Goal: Transaction & Acquisition: Download file/media

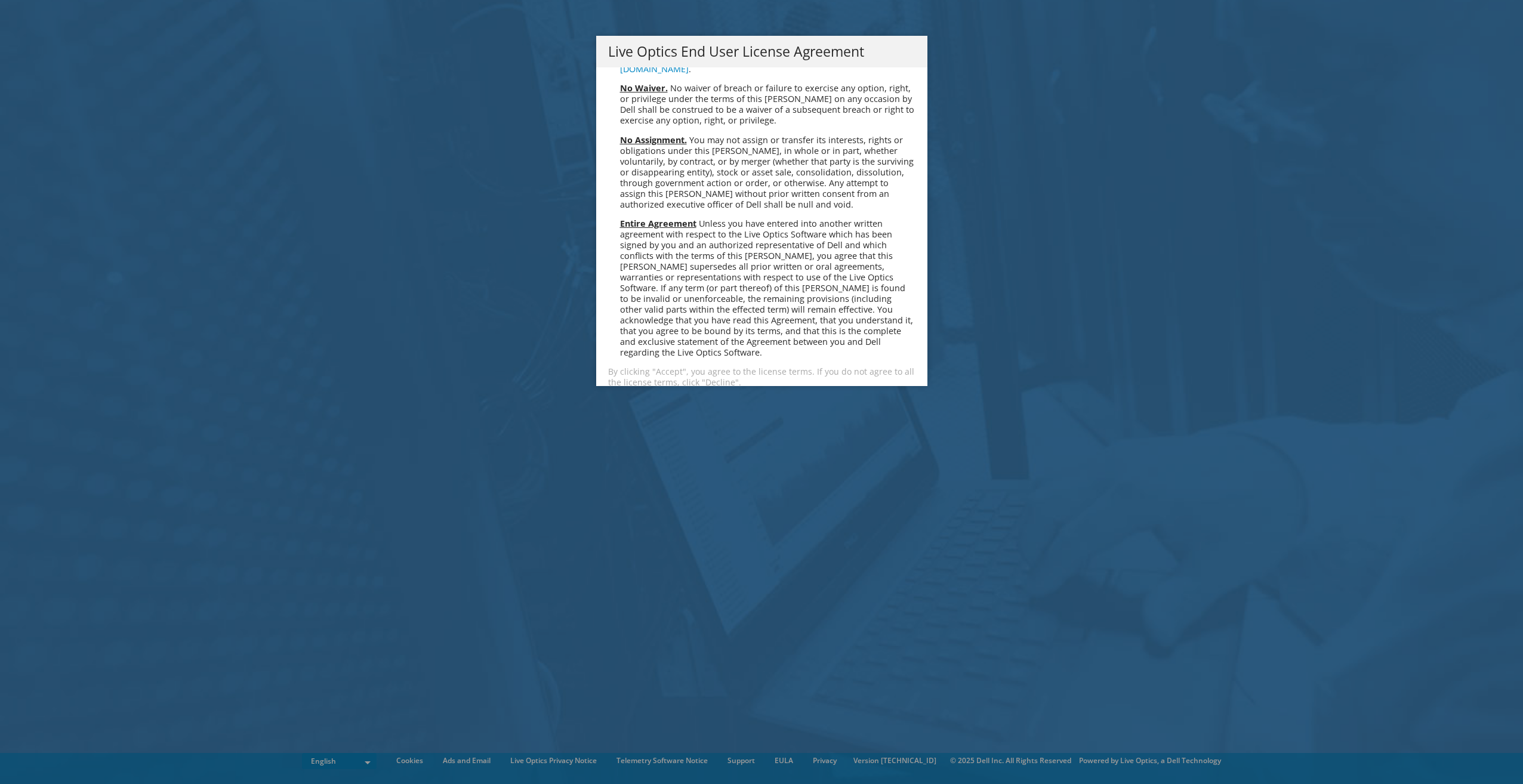
scroll to position [4510, 0]
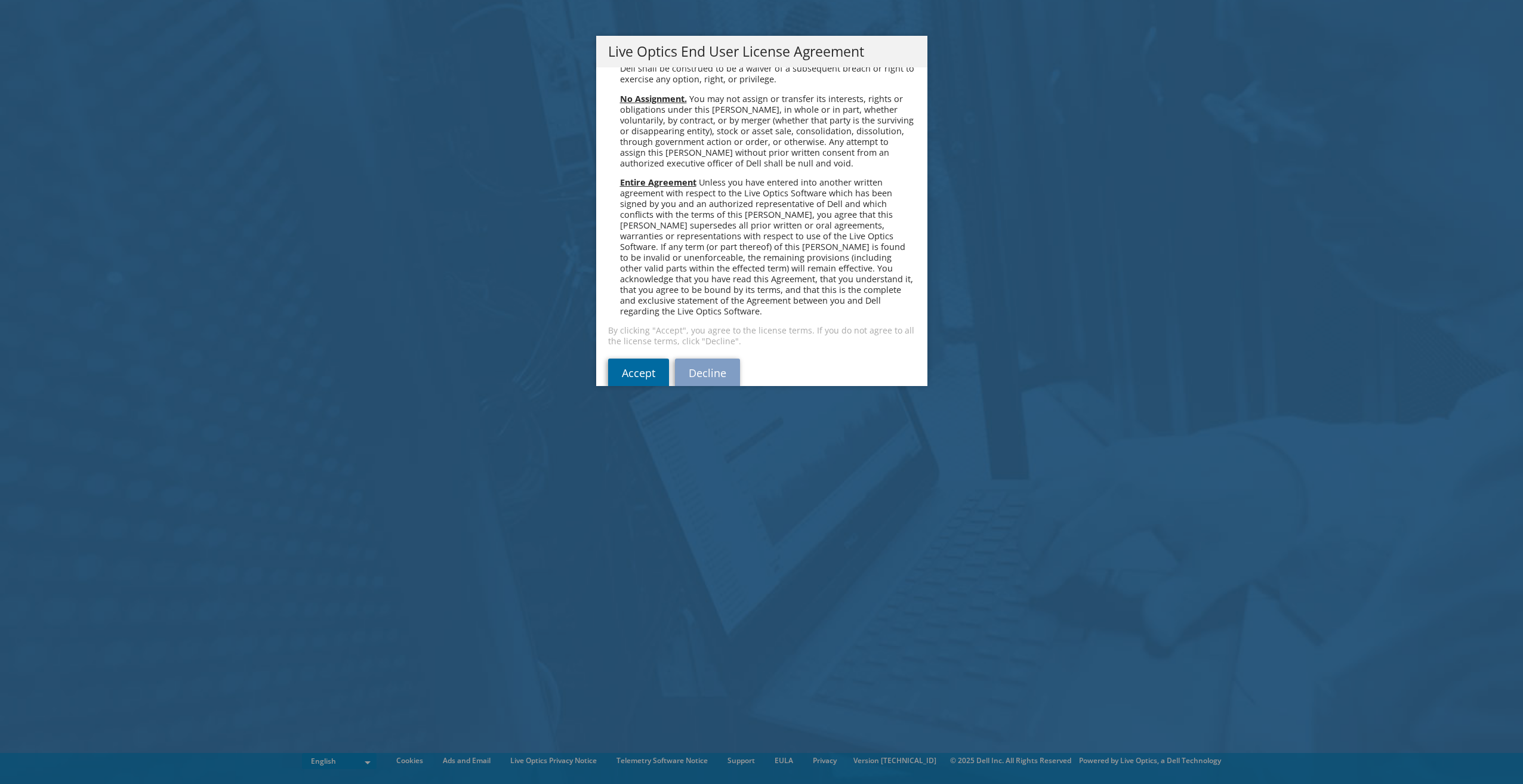
click at [638, 359] on link "Accept" at bounding box center [638, 373] width 61 height 29
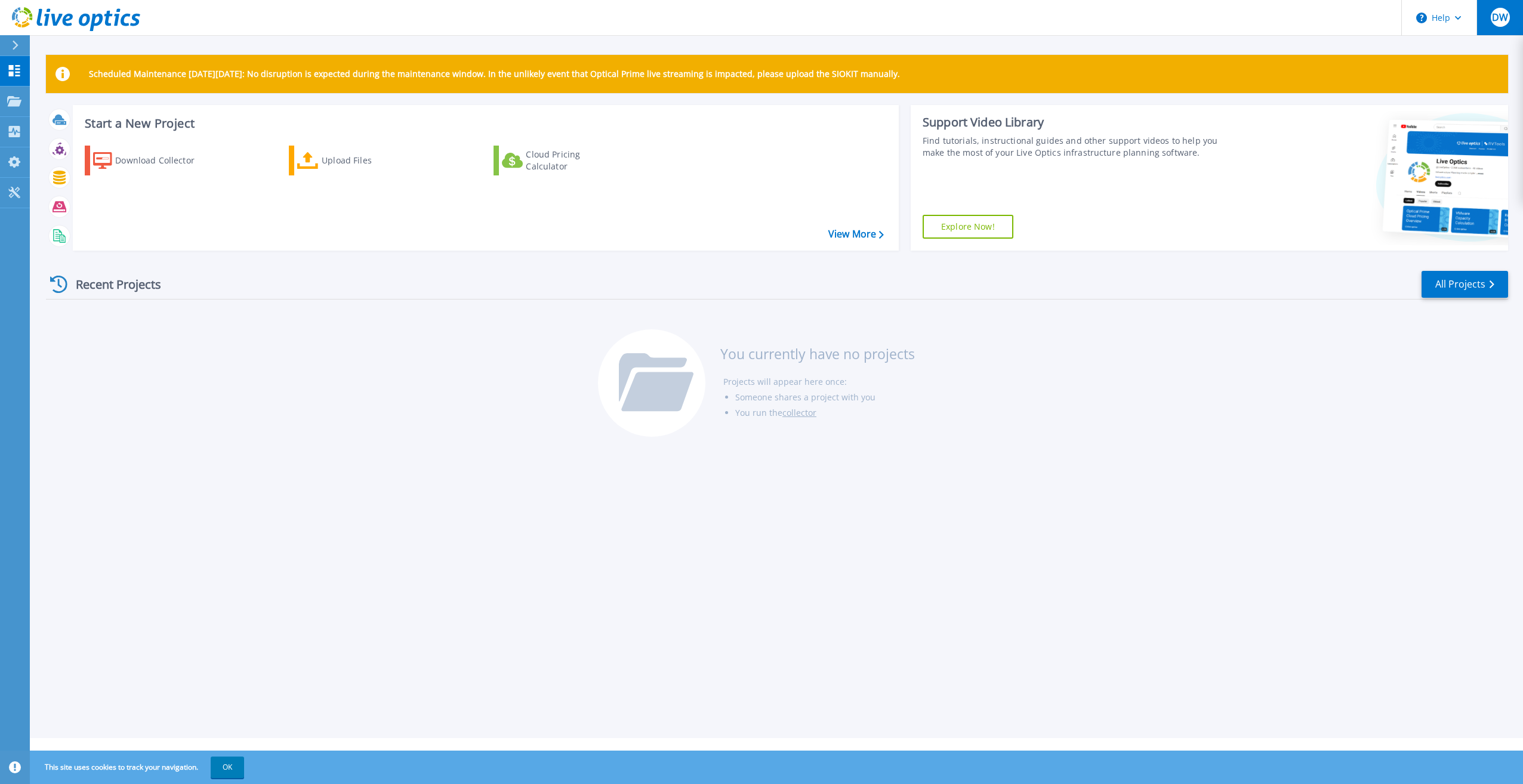
click at [1498, 25] on div "DW" at bounding box center [1500, 17] width 19 height 19
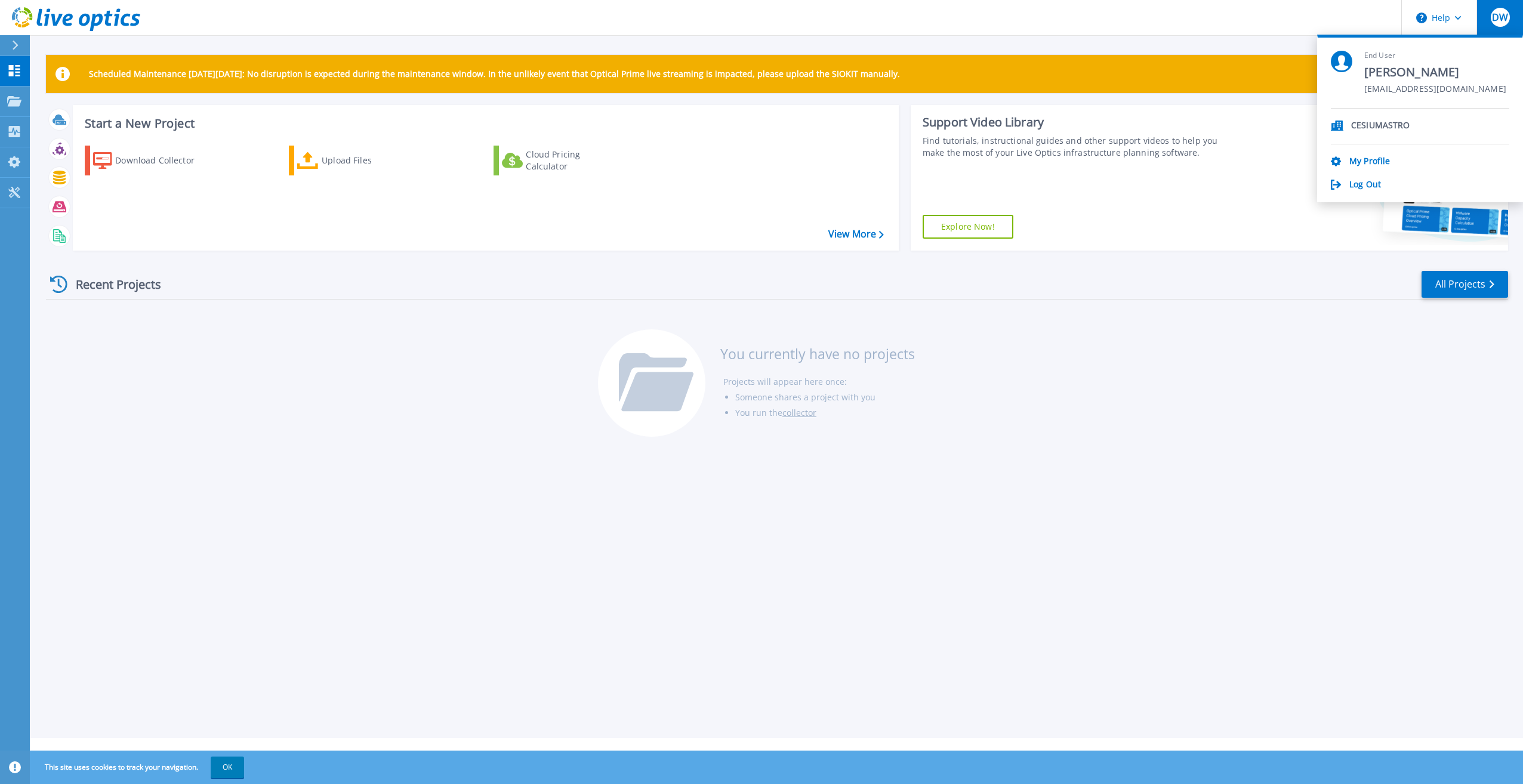
click at [248, 361] on div "Recent Projects All Projects You currently have no projects Projects will appea…" at bounding box center [777, 354] width 1462 height 189
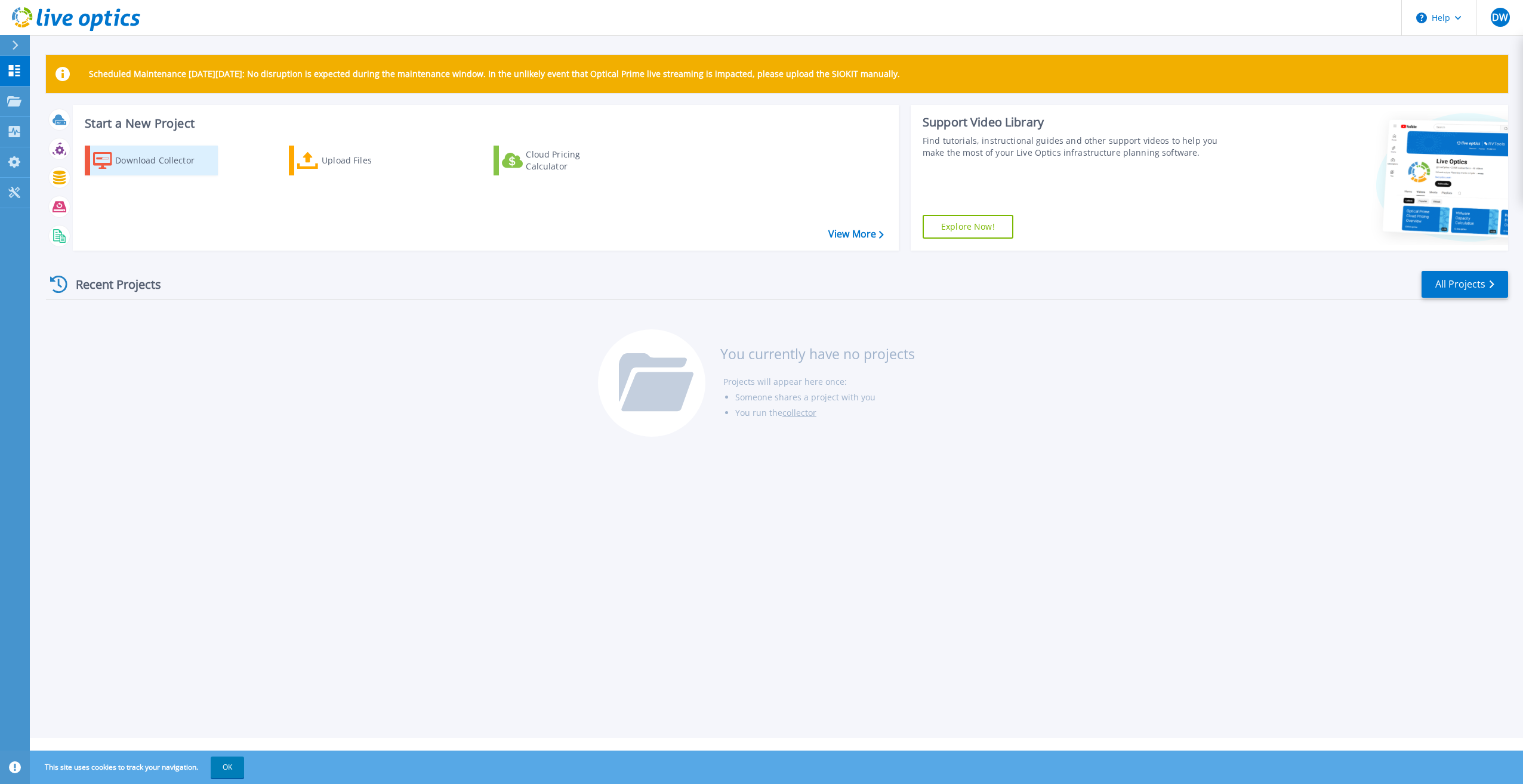
click at [149, 161] on div "Download Collector" at bounding box center [162, 161] width 96 height 24
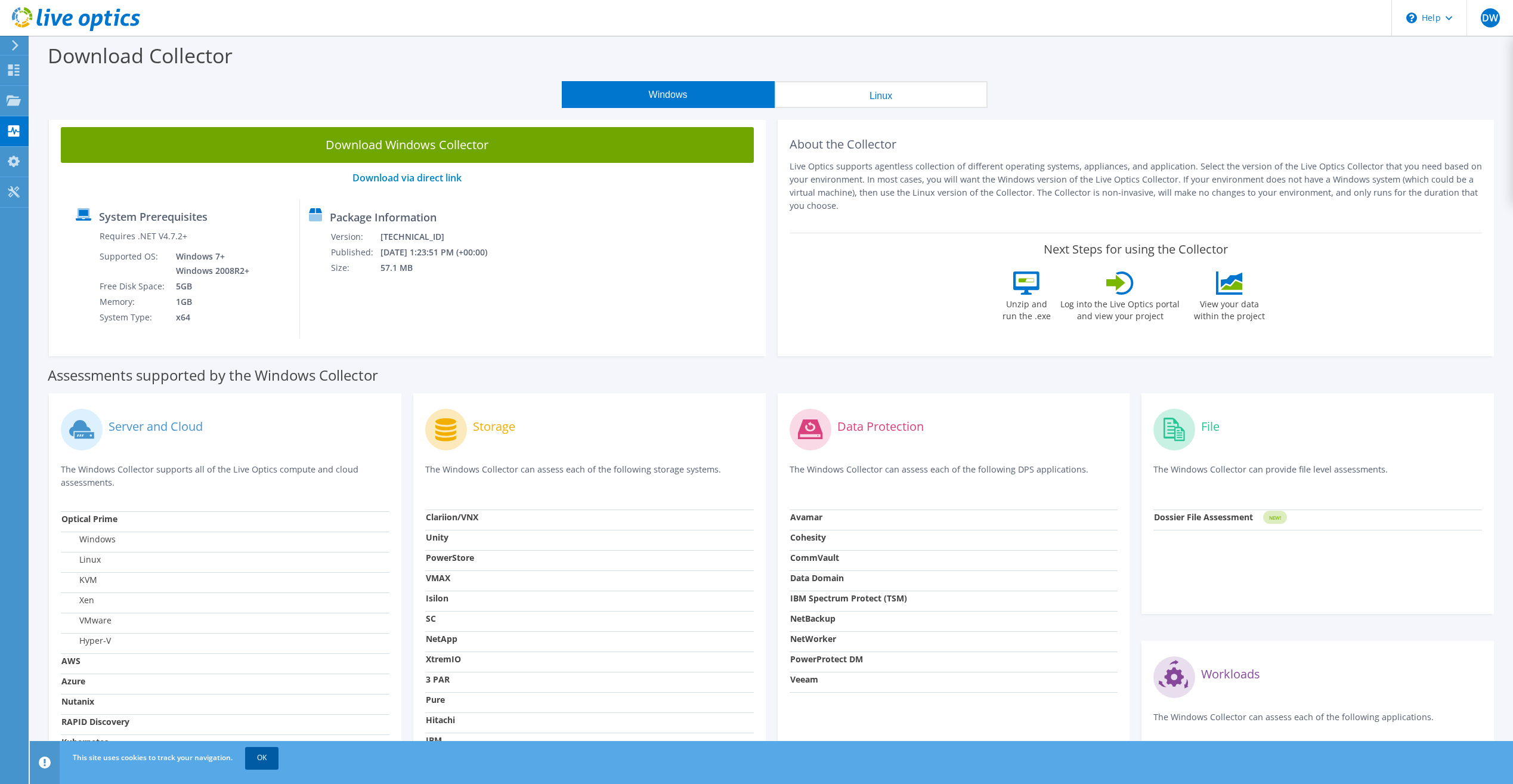
click at [264, 758] on link "OK" at bounding box center [261, 757] width 33 height 21
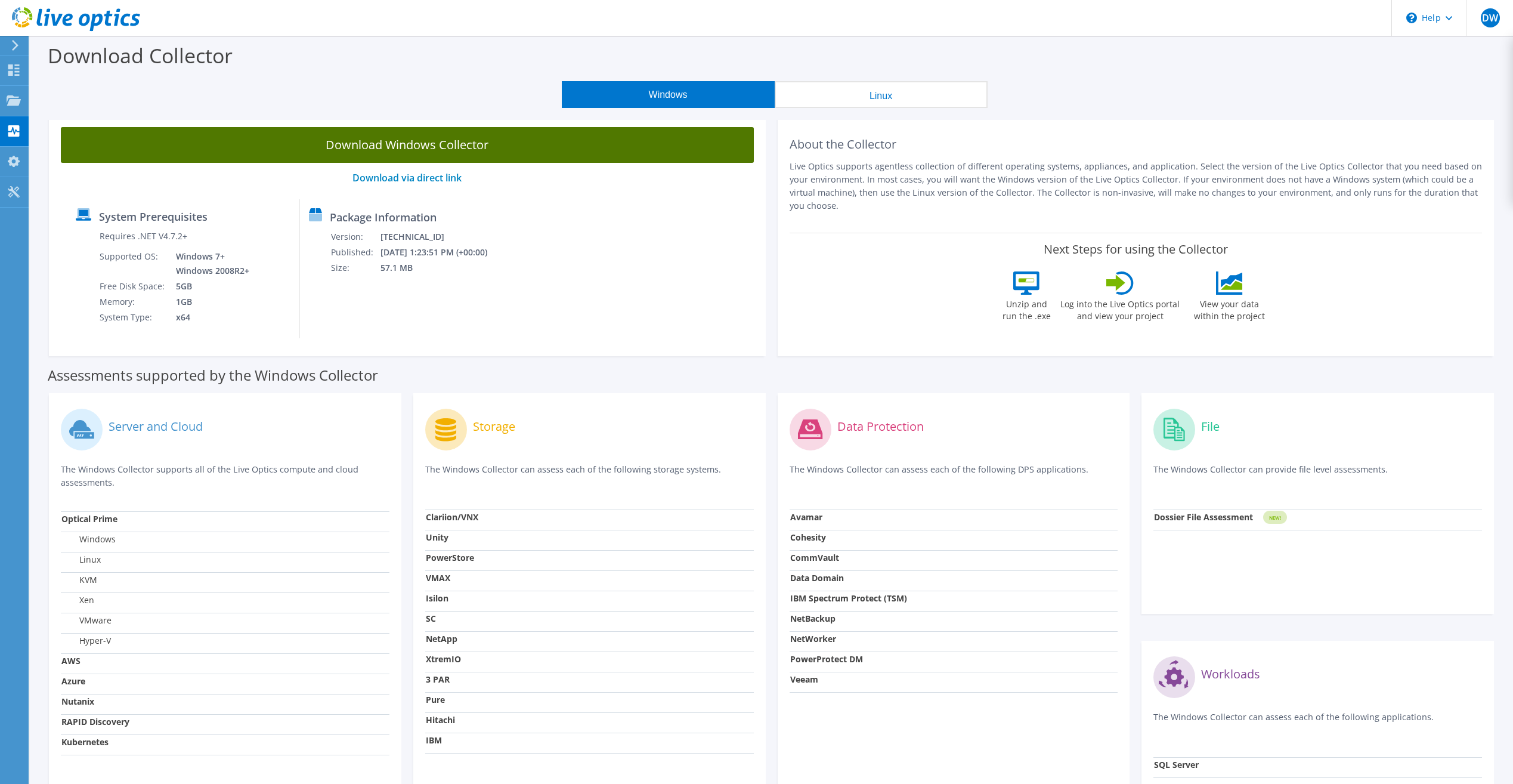
click at [437, 144] on link "Download Windows Collector" at bounding box center [407, 144] width 693 height 36
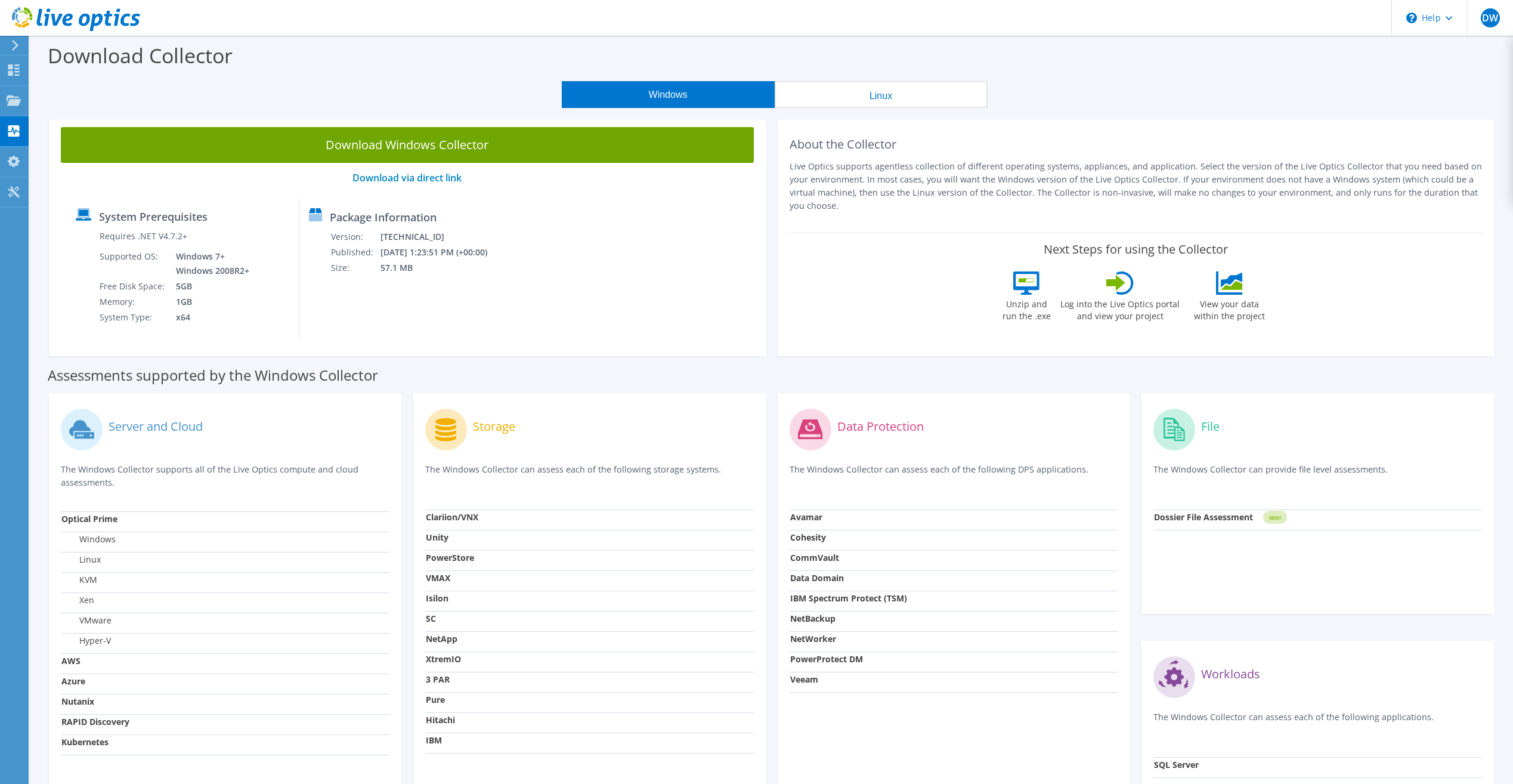
click at [1088, 62] on div "Download Collector" at bounding box center [771, 58] width 1472 height 46
